Goal: Transaction & Acquisition: Purchase product/service

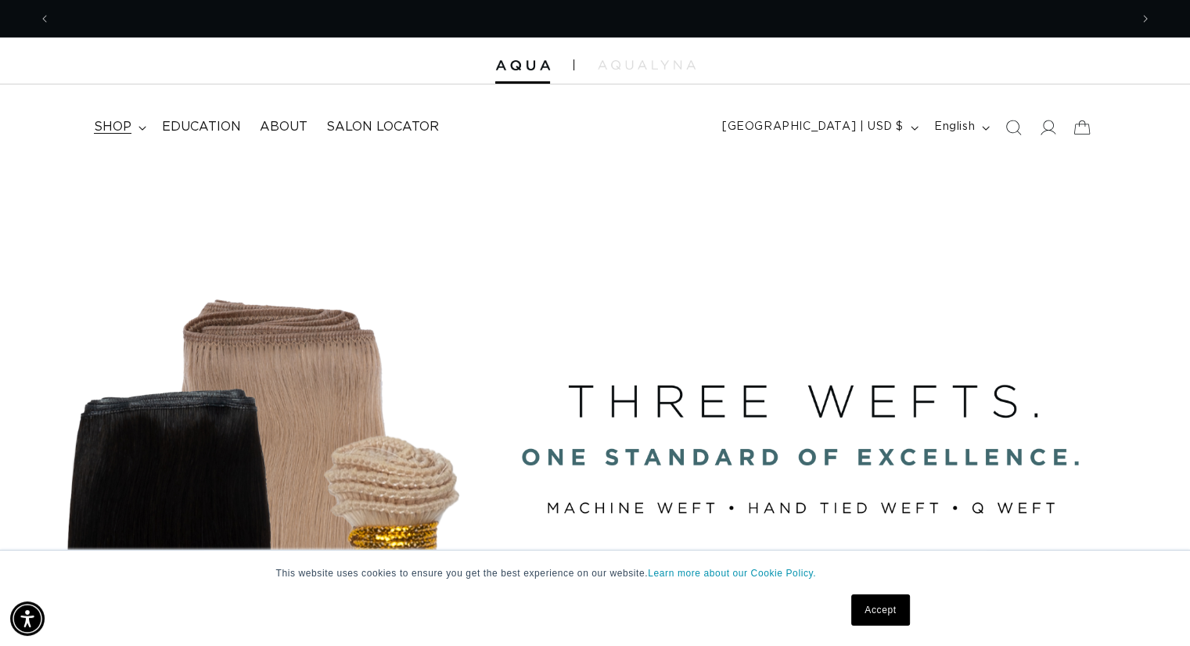
scroll to position [0, 2157]
click at [116, 131] on span "shop" at bounding box center [113, 127] width 38 height 16
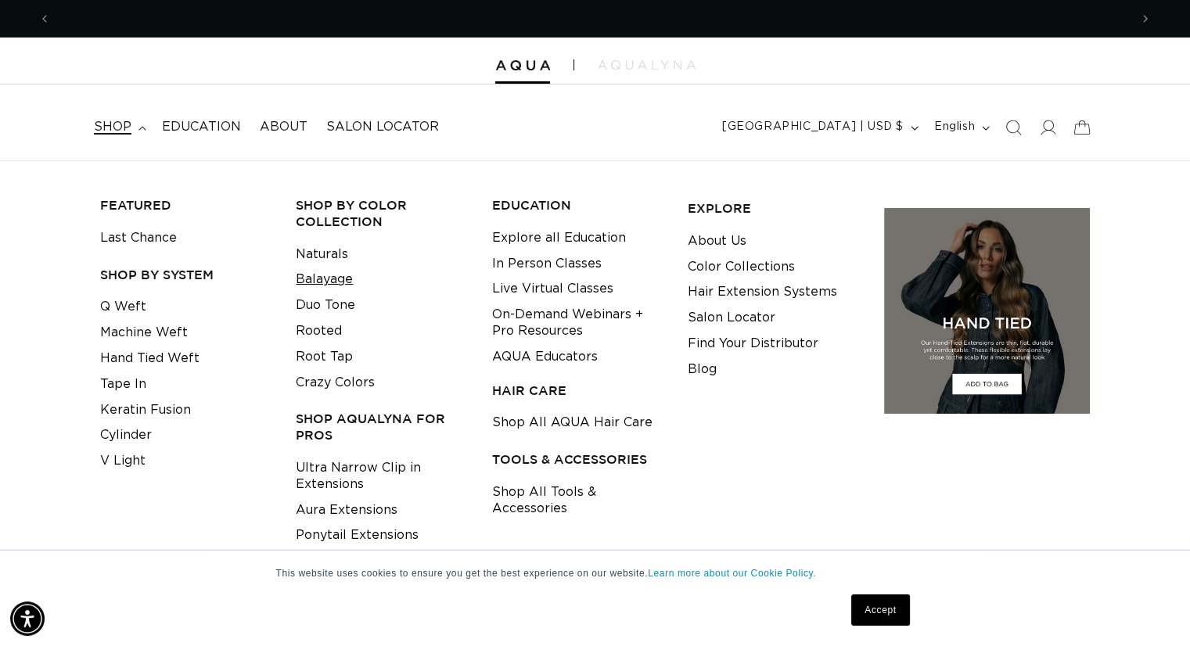
scroll to position [0, 0]
click at [308, 279] on link "Balayage" at bounding box center [324, 280] width 57 height 26
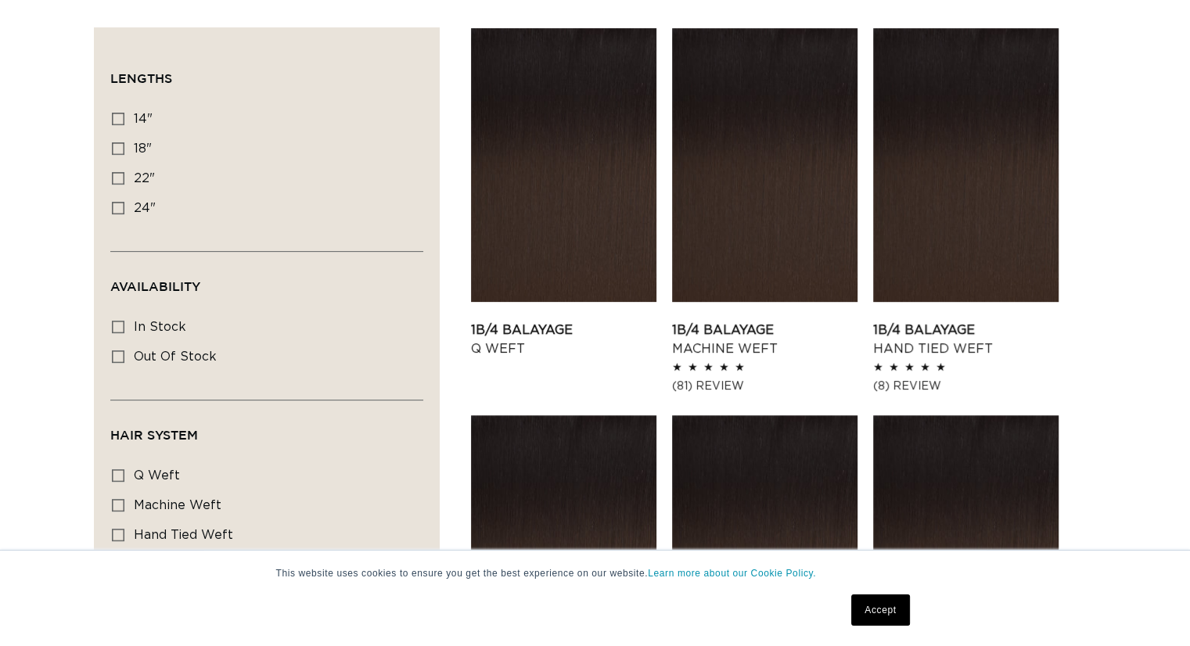
scroll to position [0, 1079]
click at [116, 113] on icon at bounding box center [118, 119] width 13 height 13
click at [116, 113] on input "14" 14" (9 products)" at bounding box center [118, 119] width 13 height 13
checkbox input "true"
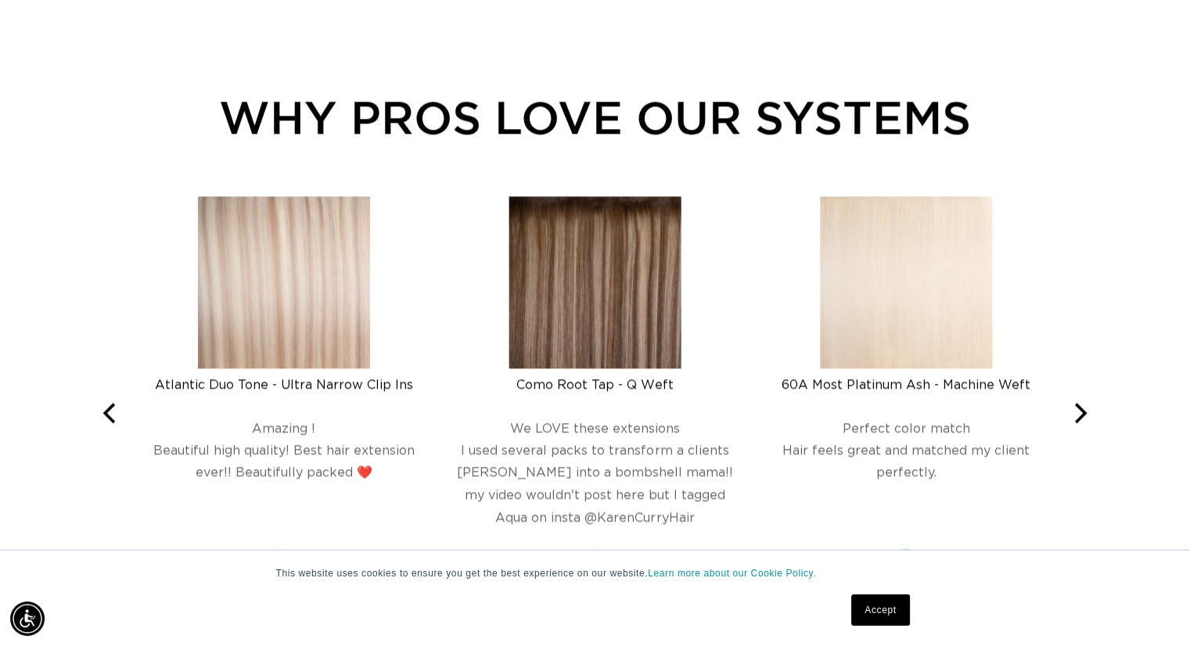
scroll to position [0, 1079]
